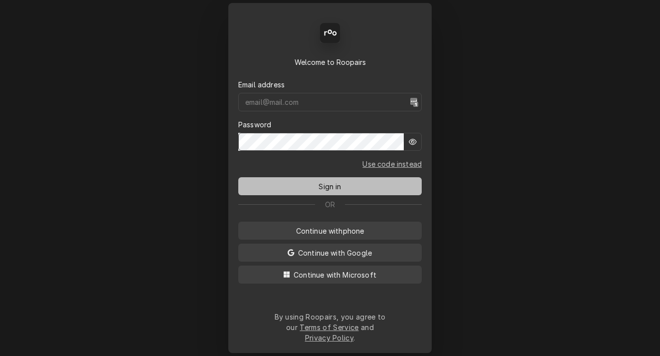
click at [345, 183] on button "Sign in" at bounding box center [330, 186] width 184 height 18
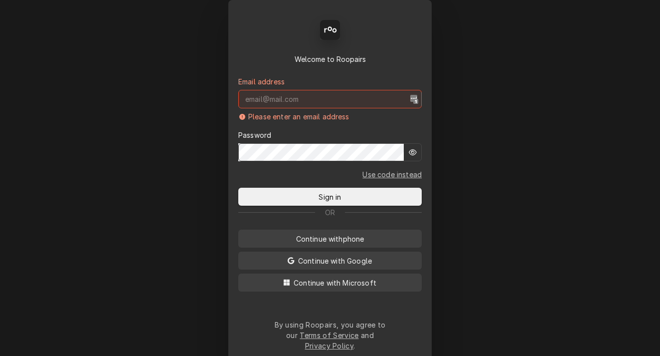
click at [172, 184] on div "Back Enter code Welcome to Roopairs Email address Please enter an email address…" at bounding box center [330, 178] width 660 height 356
type input "mbrunty.red@yahoo.com"
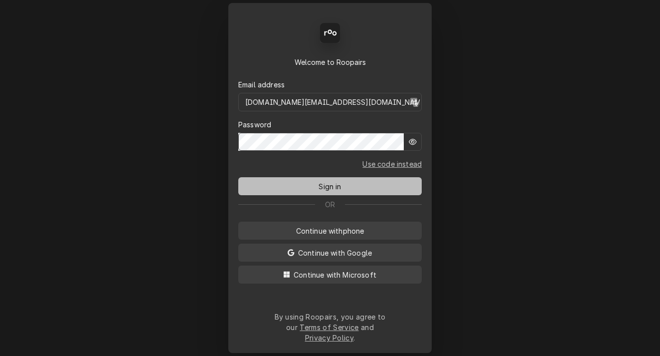
click at [293, 184] on button "Sign in" at bounding box center [330, 186] width 184 height 18
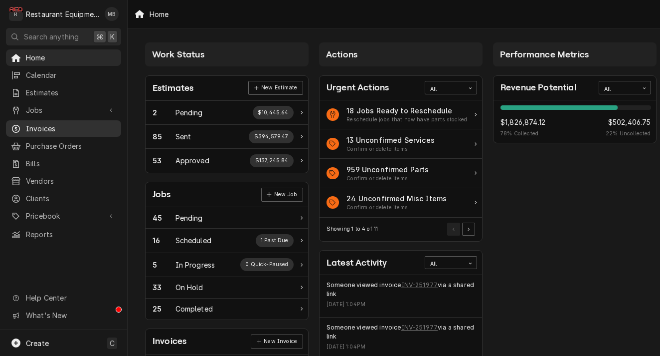
click at [76, 123] on span "Invoices" at bounding box center [71, 128] width 90 height 10
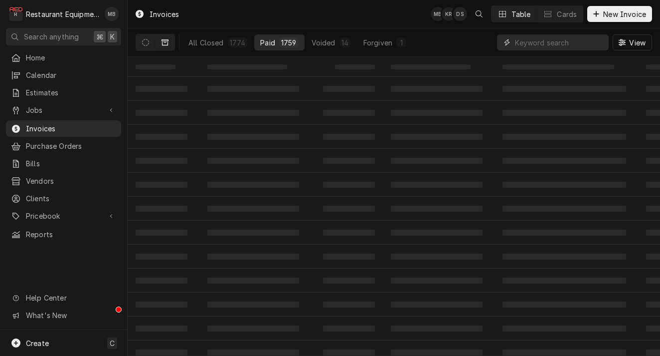
click at [568, 45] on input "Dynamic Content Wrapper" at bounding box center [559, 42] width 89 height 16
paste input "251720"
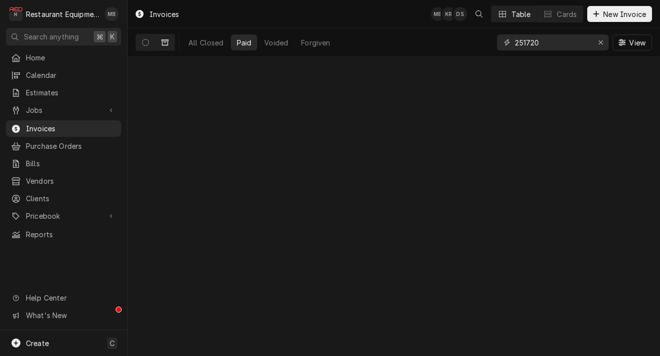
type input "251720"
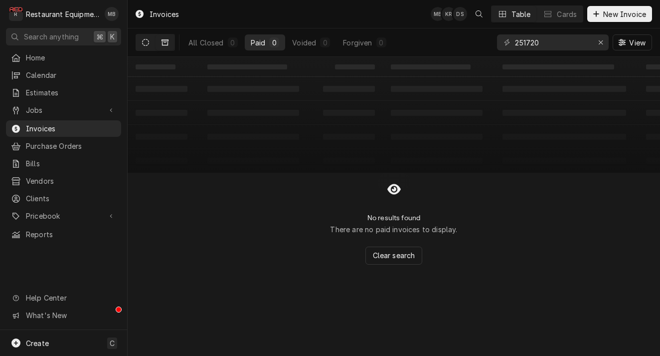
click at [152, 43] on button "Dynamic Content Wrapper" at bounding box center [145, 42] width 19 height 16
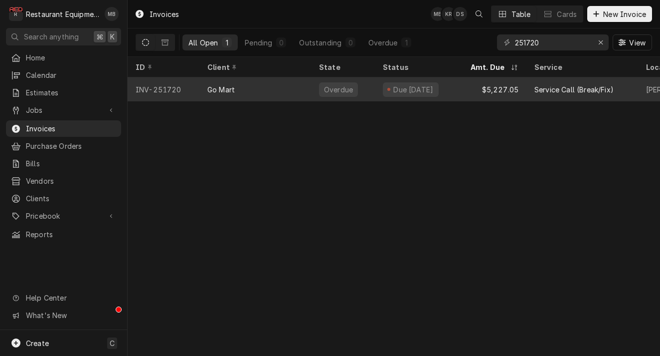
click at [236, 90] on div "Go Mart" at bounding box center [255, 89] width 112 height 24
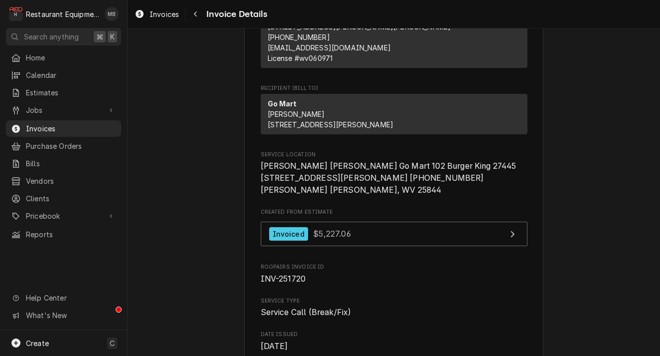
scroll to position [74, 0]
